Goal: Use online tool/utility: Utilize a website feature to perform a specific function

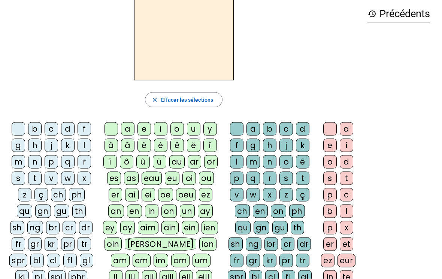
scroll to position [33, 0]
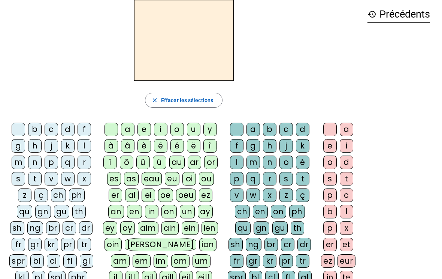
click at [85, 128] on div "f" at bounding box center [84, 129] width 13 height 13
click at [87, 143] on div "l" at bounding box center [84, 145] width 13 height 13
click at [87, 127] on div "f" at bounding box center [84, 129] width 13 height 13
click at [178, 128] on div "o" at bounding box center [176, 129] width 13 height 13
click at [24, 222] on div "sh" at bounding box center [17, 228] width 14 height 13
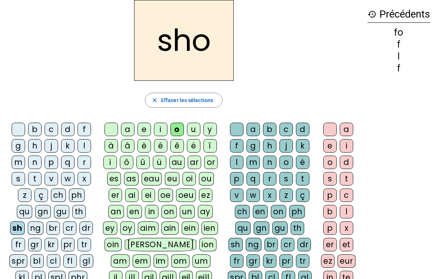
click at [32, 205] on div "qu" at bounding box center [24, 211] width 15 height 13
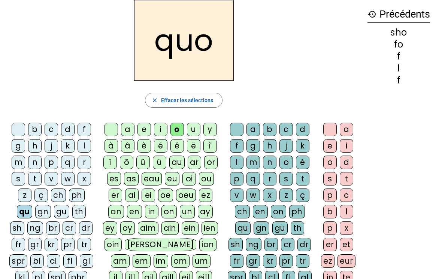
click at [19, 164] on div "m" at bounding box center [18, 162] width 13 height 13
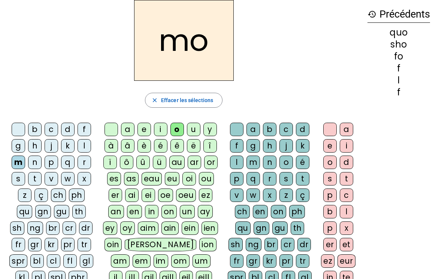
click at [50, 164] on div "p" at bounding box center [51, 162] width 13 height 13
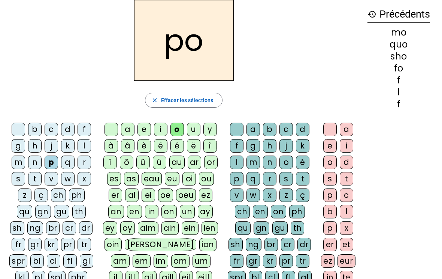
click at [36, 132] on div "b" at bounding box center [34, 129] width 13 height 13
click at [46, 228] on div "br" at bounding box center [52, 228] width 13 height 13
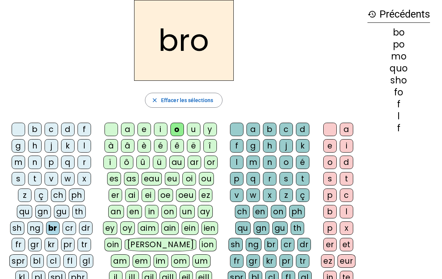
click at [80, 261] on div "gl" at bounding box center [86, 261] width 13 height 13
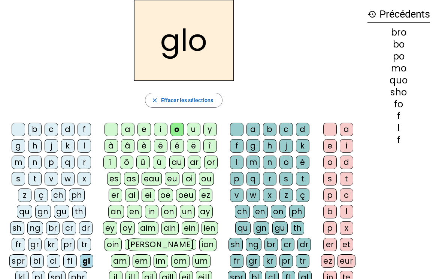
click at [32, 277] on div "pl" at bounding box center [38, 277] width 13 height 13
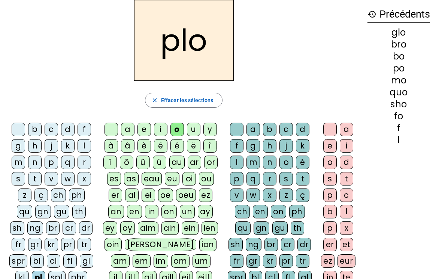
click at [19, 180] on div "s" at bounding box center [18, 178] width 13 height 13
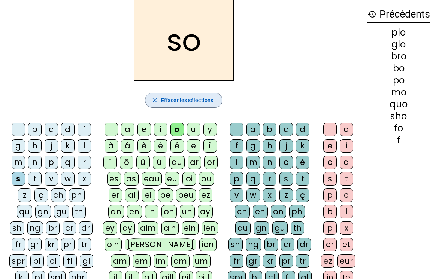
click at [209, 98] on span "Effacer les sélections" at bounding box center [187, 100] width 52 height 9
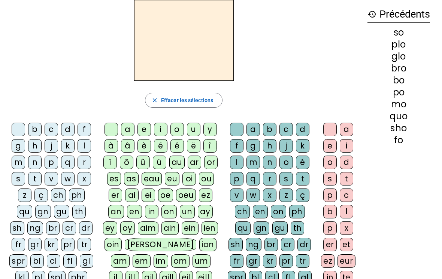
click at [66, 127] on div "d" at bounding box center [67, 129] width 13 height 13
click at [179, 130] on div "o" at bounding box center [176, 129] width 13 height 13
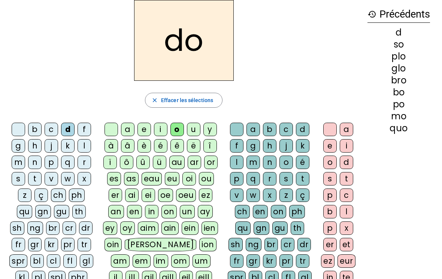
click at [291, 133] on div "c" at bounding box center [285, 129] width 13 height 13
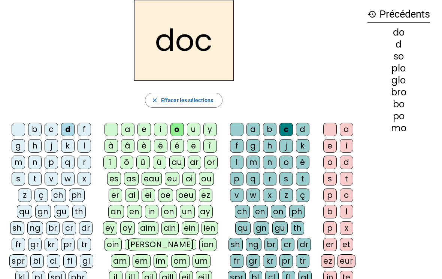
click at [329, 165] on div "o" at bounding box center [329, 162] width 13 height 13
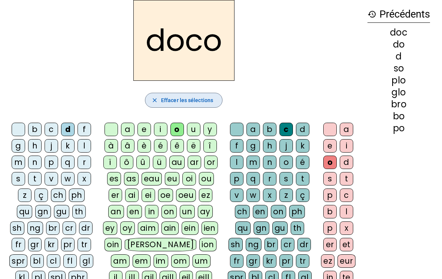
click at [200, 102] on span "Effacer les sélections" at bounding box center [187, 100] width 52 height 9
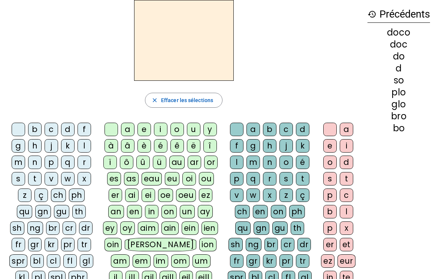
click at [70, 129] on div "d" at bounding box center [67, 129] width 13 height 13
click at [178, 130] on div "o" at bounding box center [176, 129] width 13 height 13
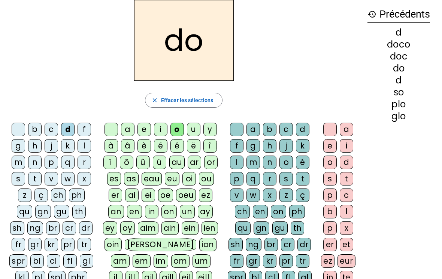
click at [304, 133] on div "d" at bounding box center [302, 129] width 13 height 13
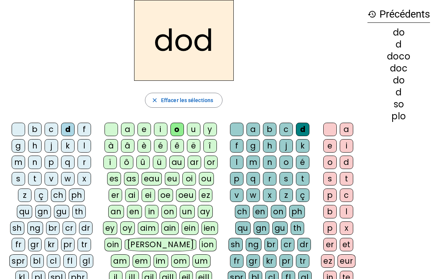
click at [329, 162] on div "o" at bounding box center [329, 162] width 13 height 13
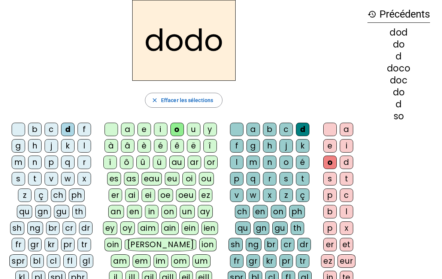
click at [51, 164] on div "p" at bounding box center [51, 162] width 13 height 13
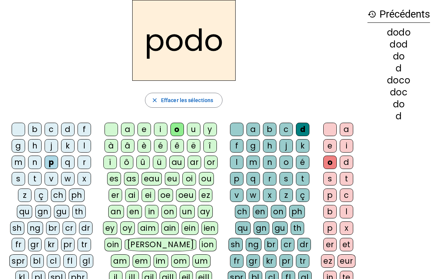
click at [36, 162] on div "n" at bounding box center [34, 162] width 13 height 13
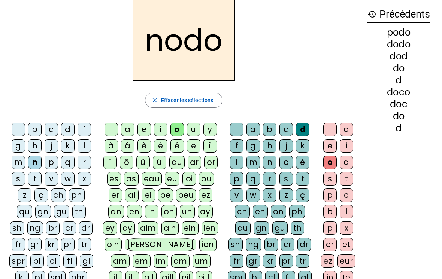
click at [16, 164] on div "m" at bounding box center [18, 162] width 13 height 13
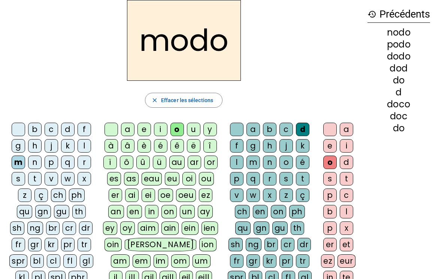
click at [22, 146] on div "g" at bounding box center [18, 145] width 13 height 13
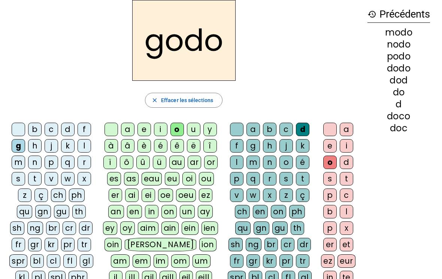
click at [254, 165] on div "m" at bounding box center [252, 162] width 13 height 13
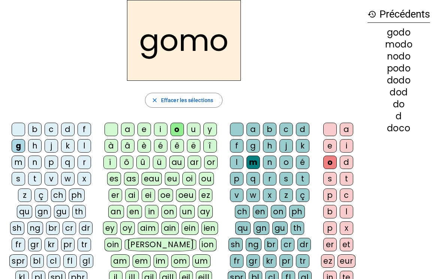
click at [272, 163] on div "n" at bounding box center [269, 162] width 13 height 13
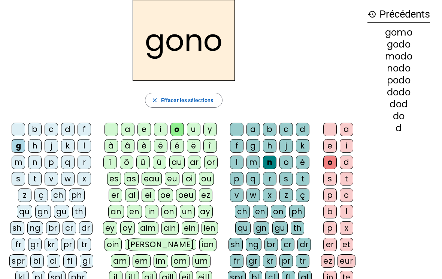
click at [236, 145] on div "f" at bounding box center [236, 145] width 13 height 13
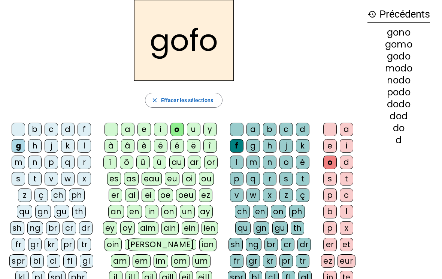
click at [84, 128] on div "f" at bounding box center [84, 129] width 13 height 13
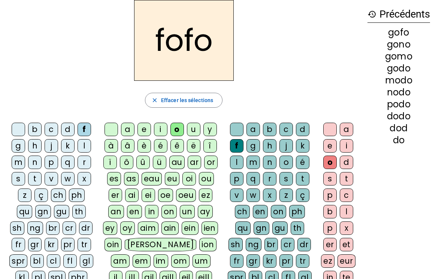
click at [53, 129] on div "c" at bounding box center [51, 129] width 13 height 13
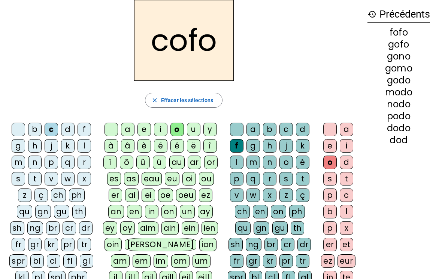
click at [291, 132] on div "c" at bounding box center [285, 129] width 13 height 13
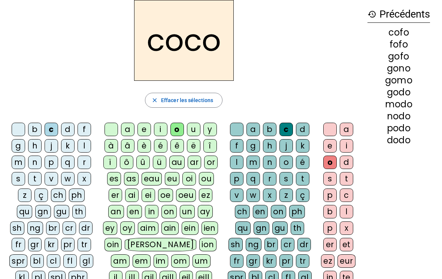
click at [202, 101] on span "Effacer les sélections" at bounding box center [187, 100] width 52 height 9
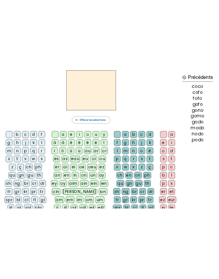
scroll to position [0, 0]
